Goal: Information Seeking & Learning: Learn about a topic

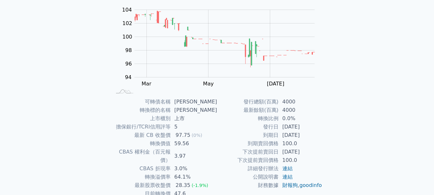
scroll to position [62, 0]
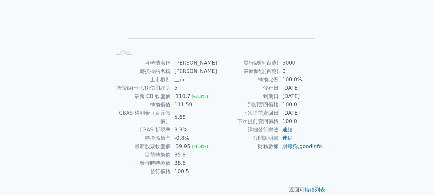
scroll to position [103, 0]
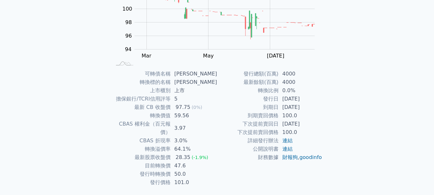
scroll to position [93, 0]
